Goal: Information Seeking & Learning: Learn about a topic

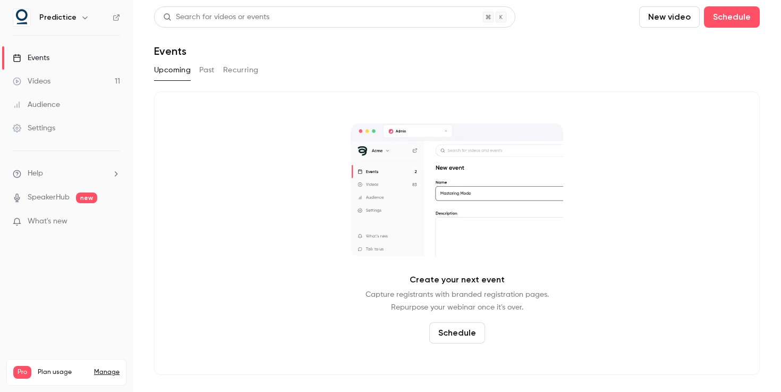
click at [73, 81] on link "Videos 11" at bounding box center [66, 81] width 133 height 23
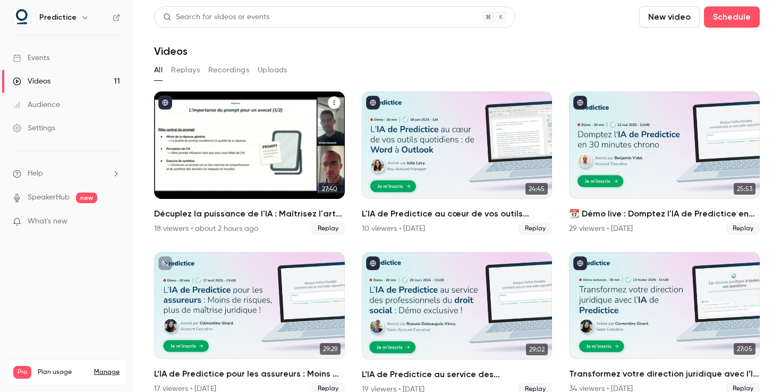
click at [235, 213] on h2 "Décuplez la puissance de l'IA : Maîtrisez l'art du prompt avec Predictice" at bounding box center [249, 213] width 191 height 13
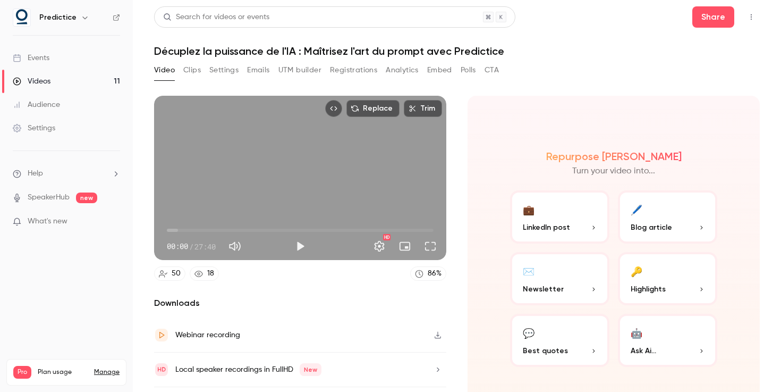
click at [183, 72] on button "Clips" at bounding box center [192, 70] width 18 height 17
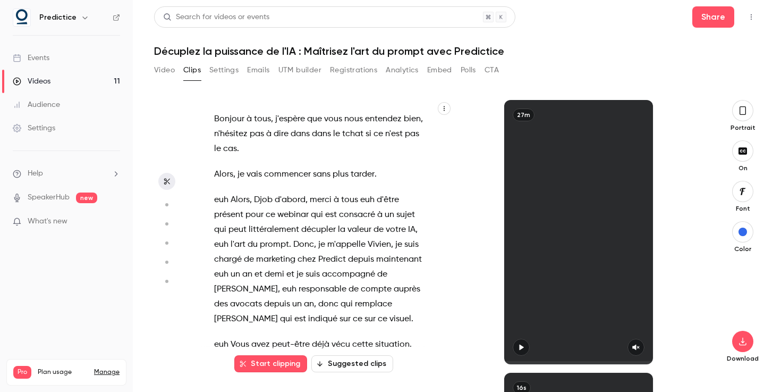
click at [209, 70] on div "Video Clips Settings Emails UTM builder Registrations Analytics Embed Polls CTA" at bounding box center [326, 70] width 345 height 17
click at [229, 69] on button "Settings" at bounding box center [223, 70] width 29 height 17
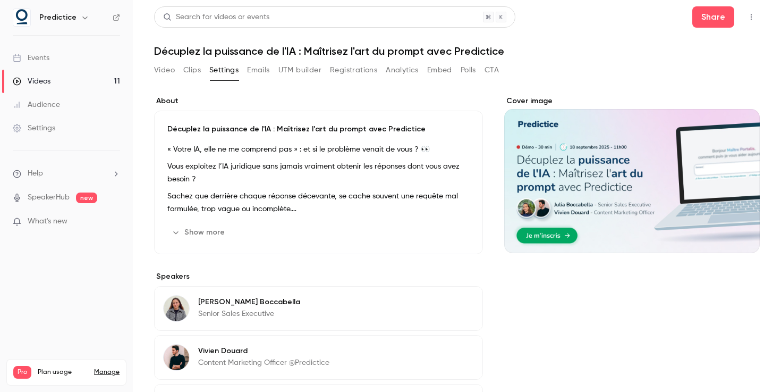
click at [265, 69] on button "Emails" at bounding box center [258, 70] width 22 height 17
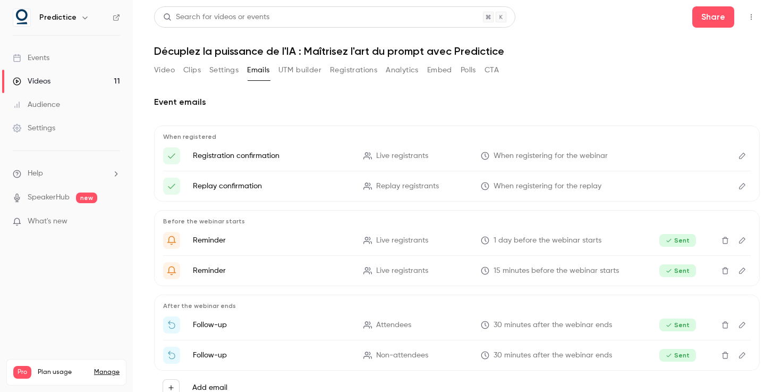
click at [299, 68] on button "UTM builder" at bounding box center [300, 70] width 43 height 17
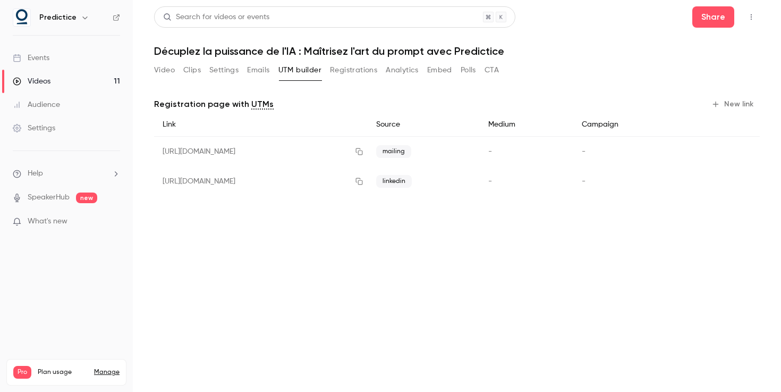
click at [336, 68] on button "Registrations" at bounding box center [353, 70] width 47 height 17
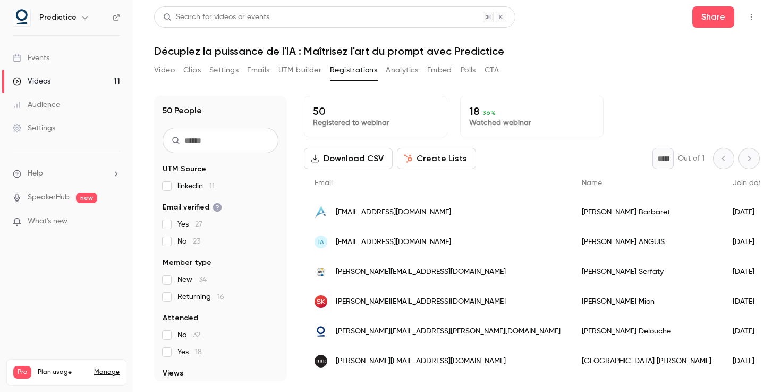
click at [479, 113] on p "18 36 %" at bounding box center [531, 111] width 125 height 13
click at [478, 116] on p "18 36 %" at bounding box center [531, 111] width 125 height 13
click at [382, 130] on div "50 Registered to webinar" at bounding box center [376, 116] width 144 height 41
